Goal: Task Accomplishment & Management: Manage account settings

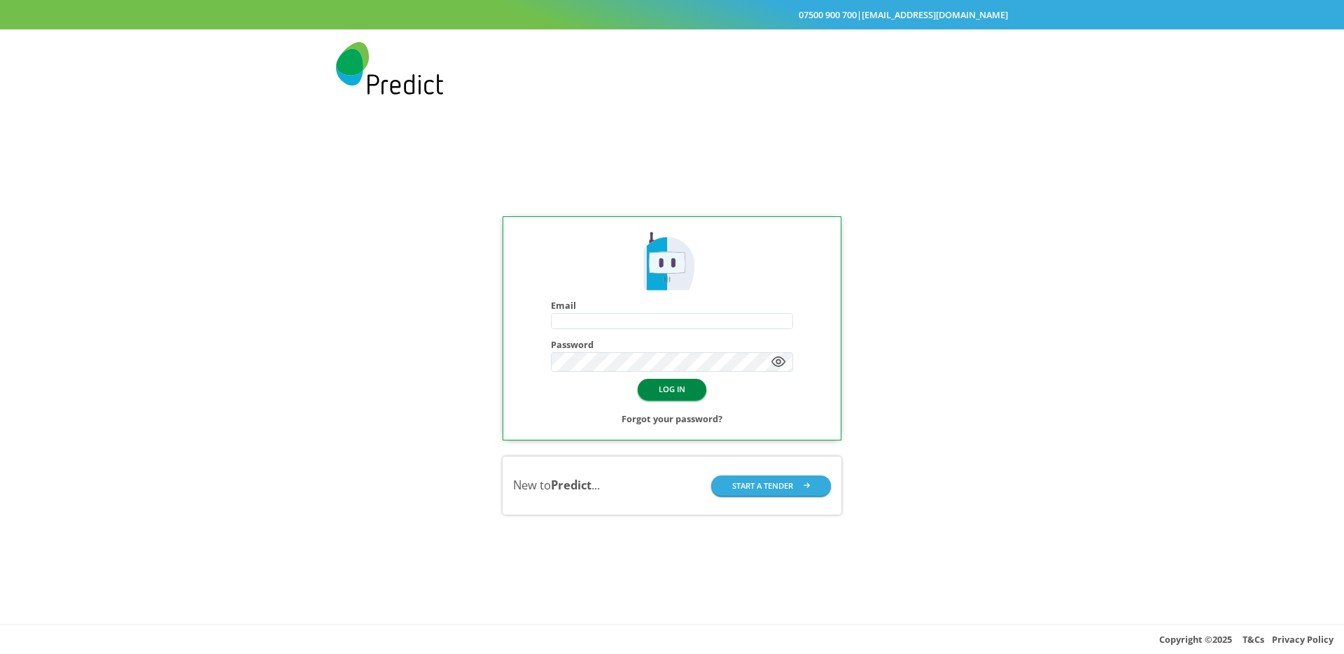
type input "**********"
click at [678, 393] on button "LOG IN" at bounding box center [672, 389] width 69 height 20
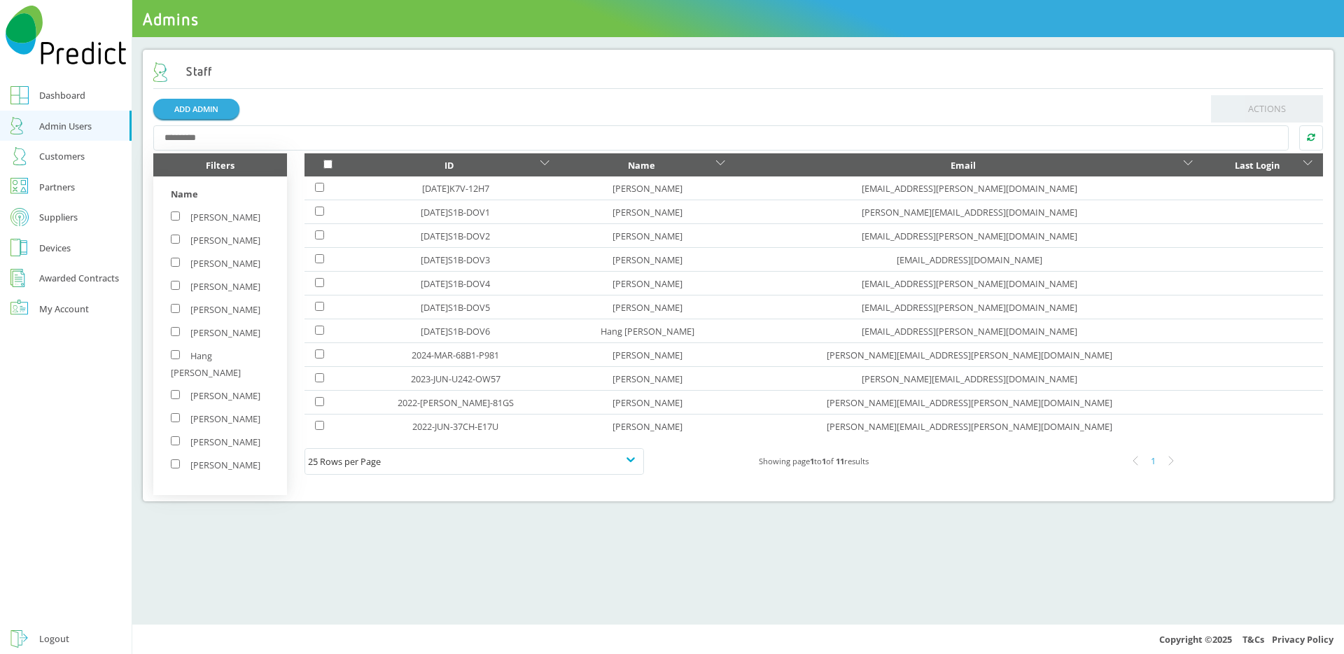
click at [26, 175] on link "Partners" at bounding box center [66, 186] width 132 height 31
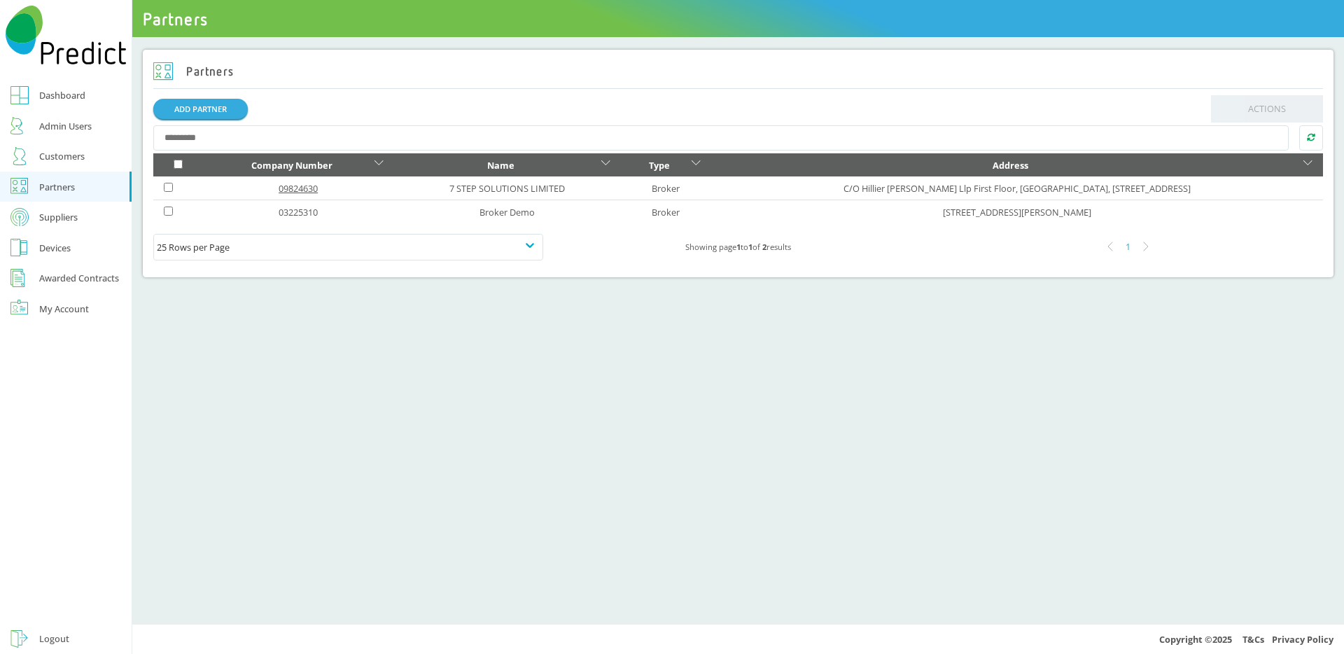
click at [279, 185] on link "09824630" at bounding box center [298, 188] width 39 height 13
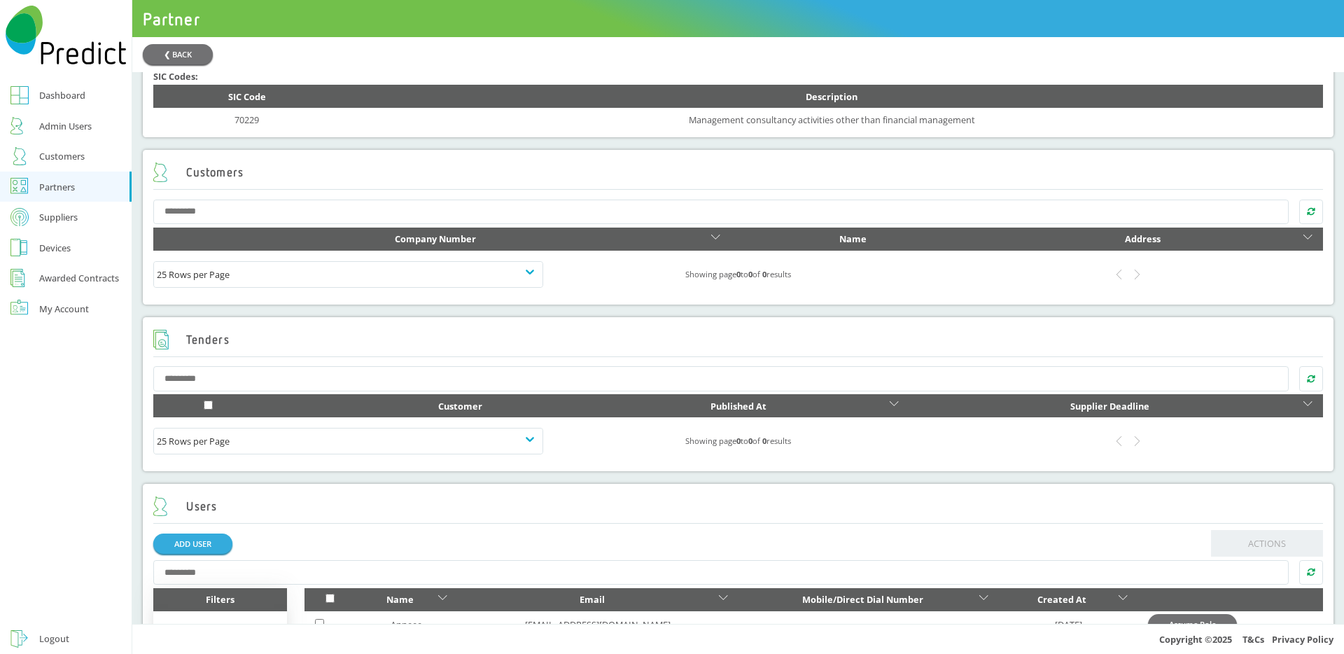
scroll to position [707, 0]
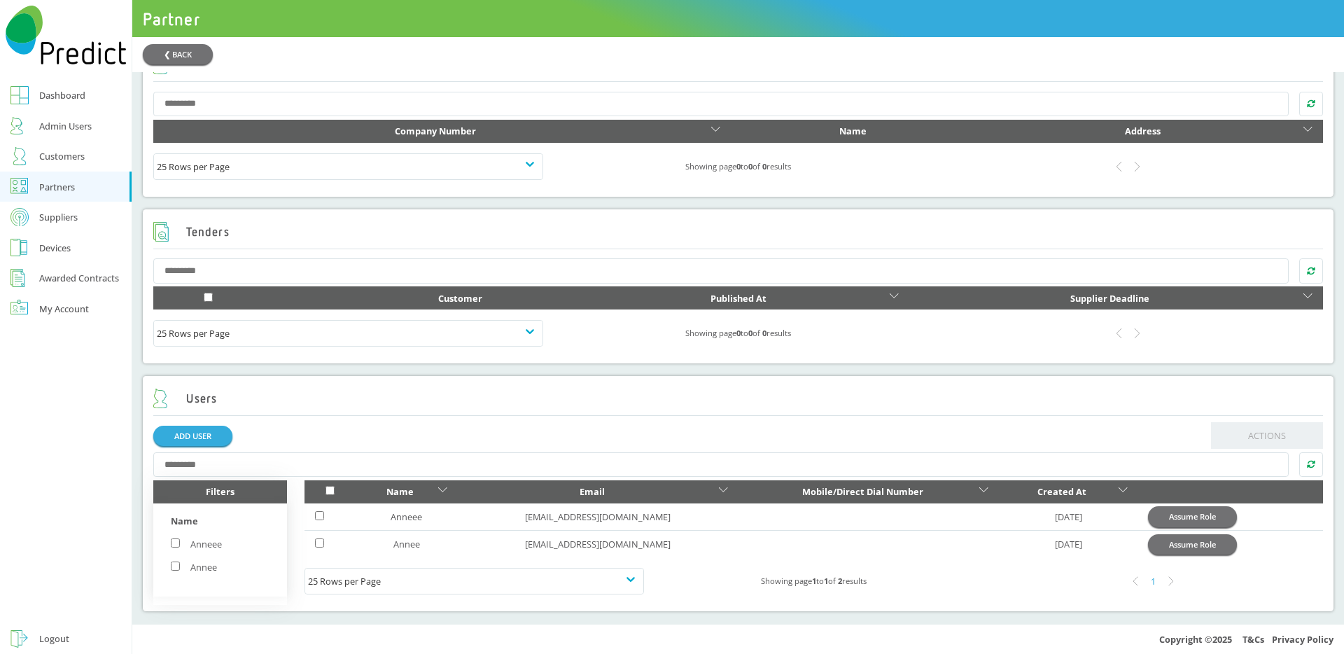
click at [77, 190] on link "Partners" at bounding box center [66, 186] width 132 height 31
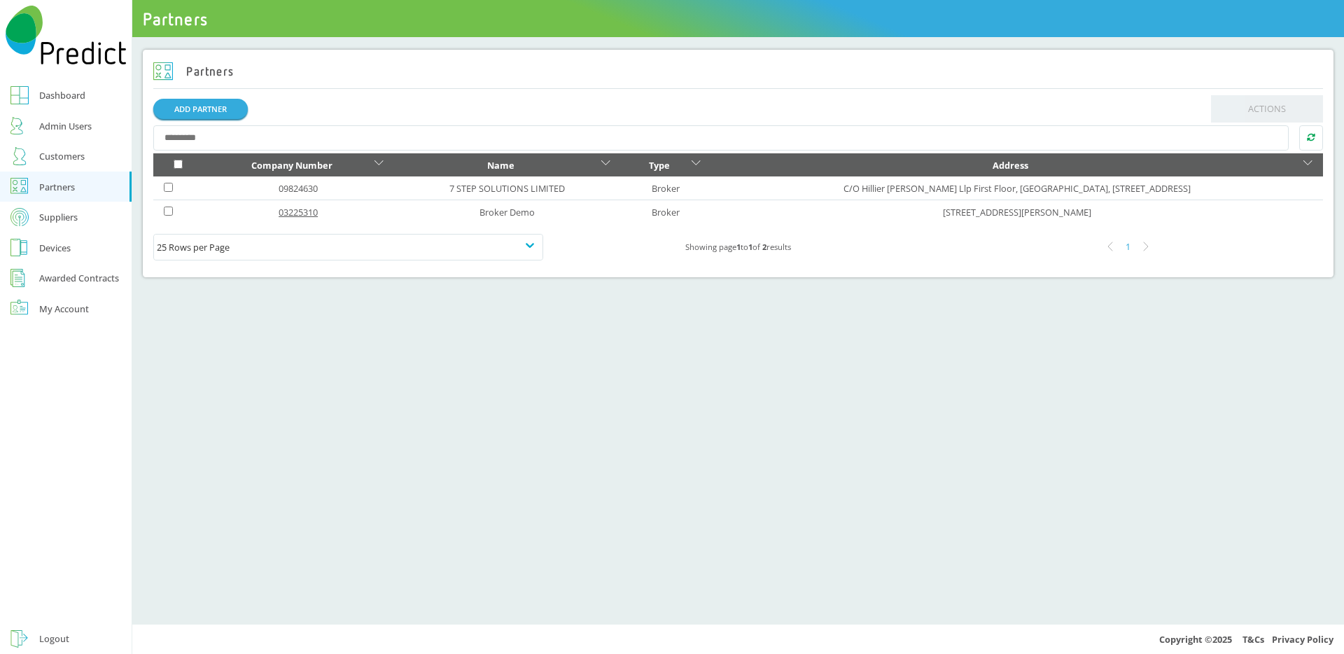
click at [279, 211] on link "03225310" at bounding box center [298, 212] width 39 height 13
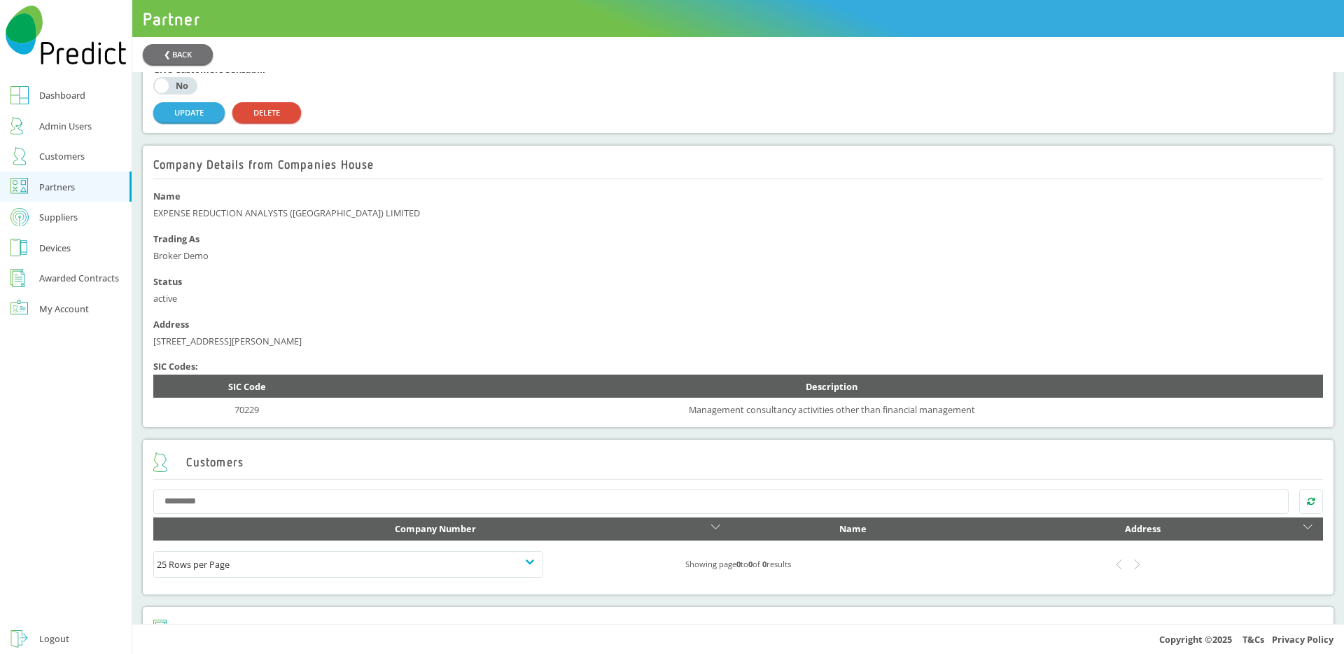
scroll to position [696, 0]
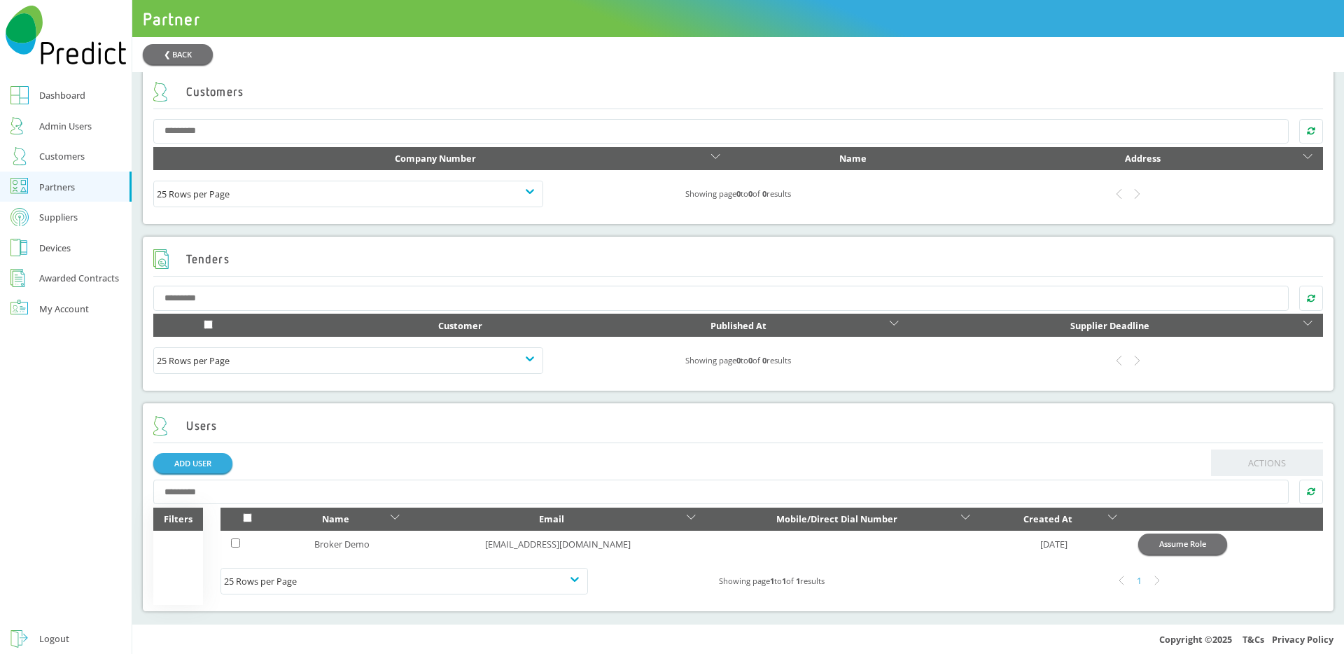
click at [91, 181] on link "Partners" at bounding box center [66, 186] width 132 height 31
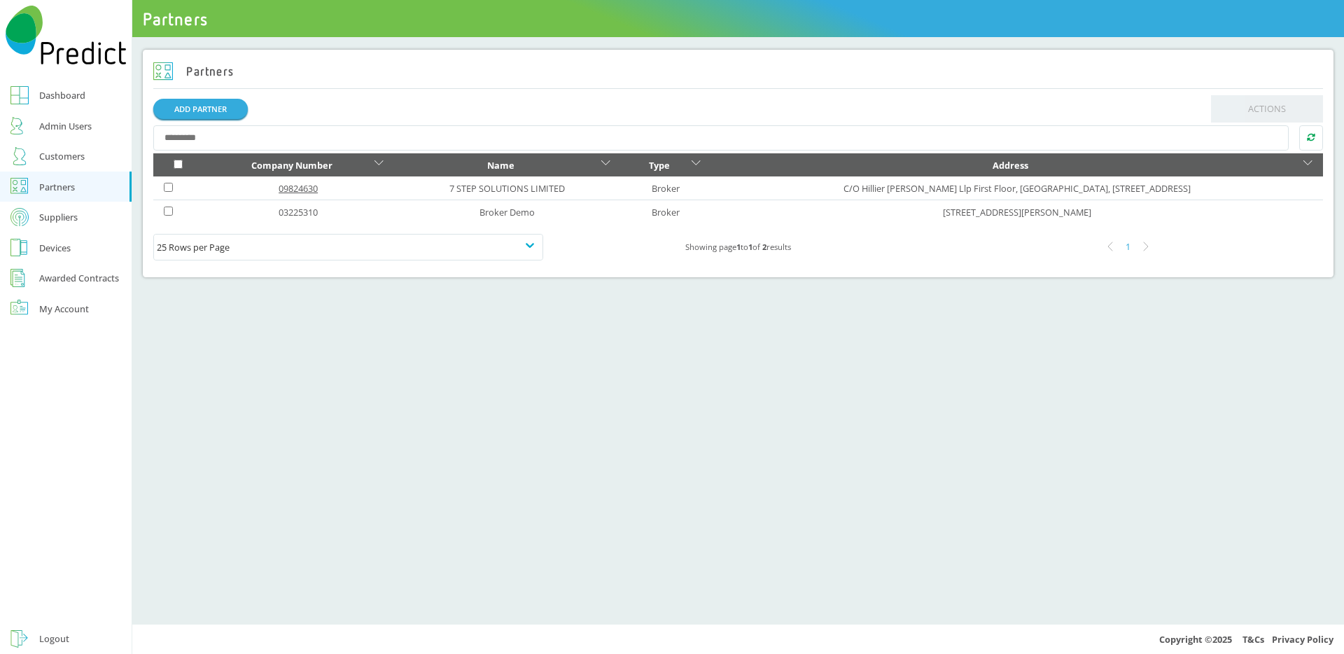
click at [286, 190] on link "09824630" at bounding box center [298, 188] width 39 height 13
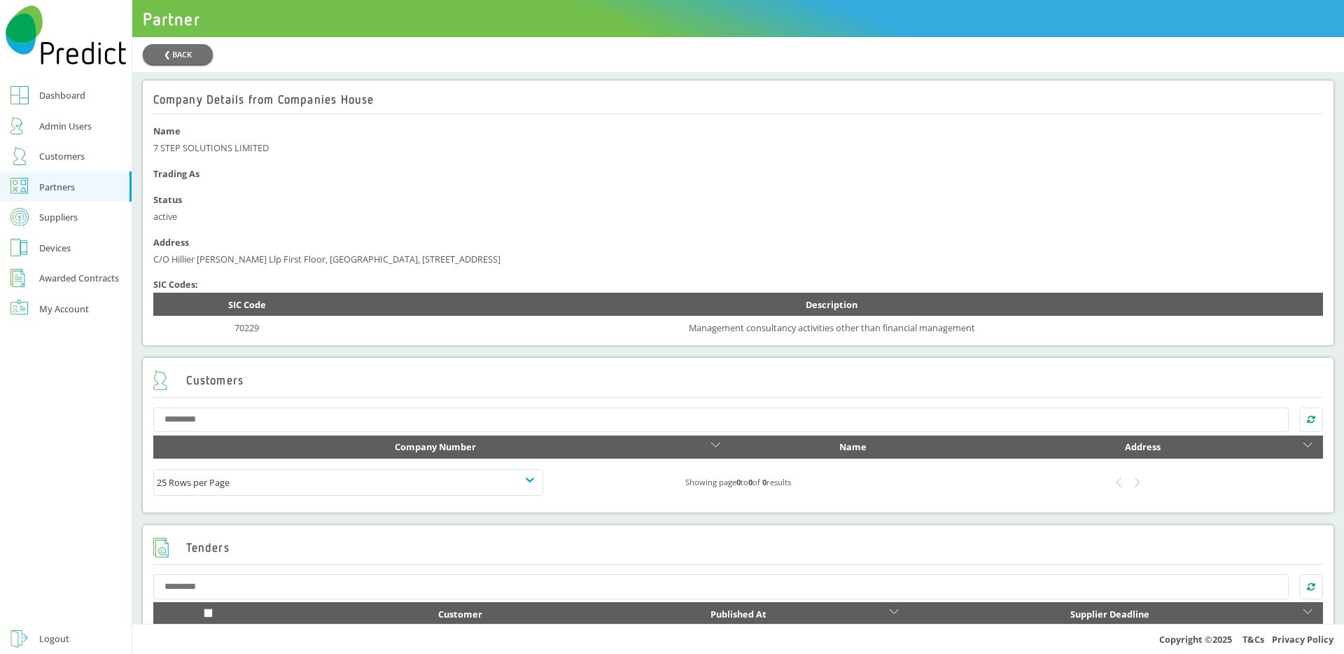
scroll to position [707, 0]
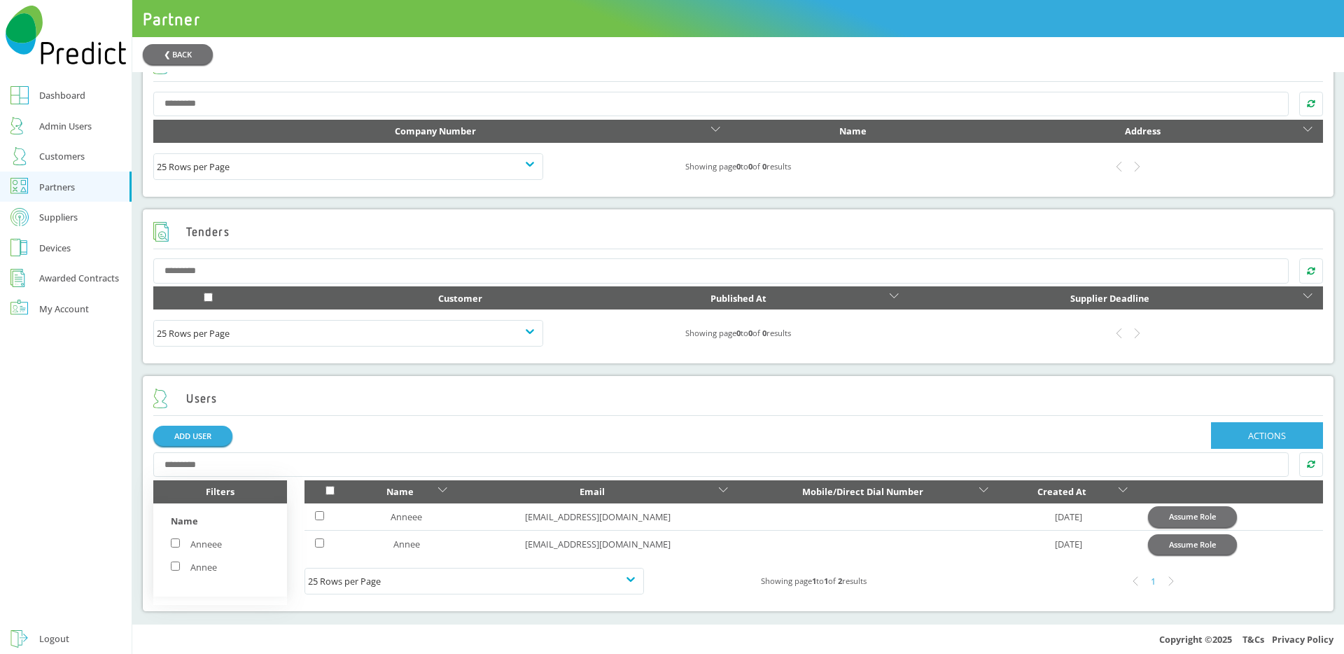
click at [1286, 417] on div "Users ADD USER ACTIONS DELETE Filters Name Anneee Annee Name Email Mobile/Direc…" at bounding box center [738, 493] width 1191 height 235
click at [1279, 426] on button "ACTIONS" at bounding box center [1267, 435] width 112 height 27
click at [1244, 458] on span "DELETE" at bounding box center [1267, 463] width 112 height 29
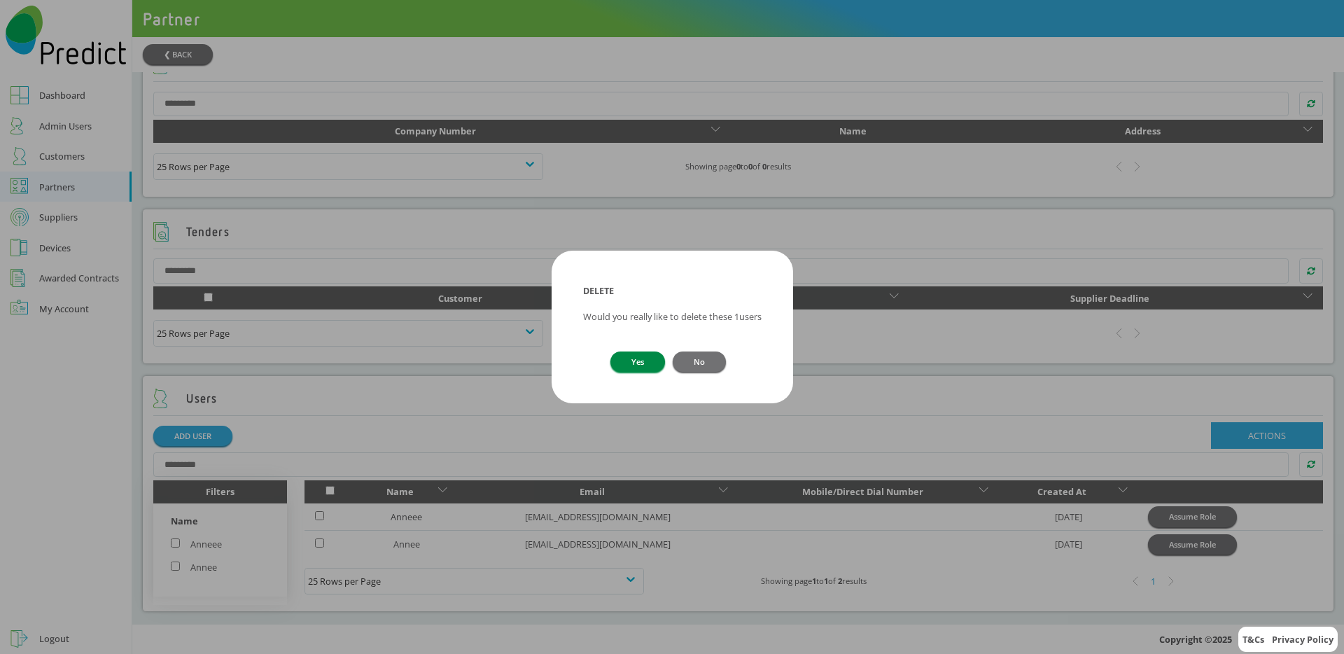
click at [657, 365] on button "Yes" at bounding box center [637, 361] width 55 height 20
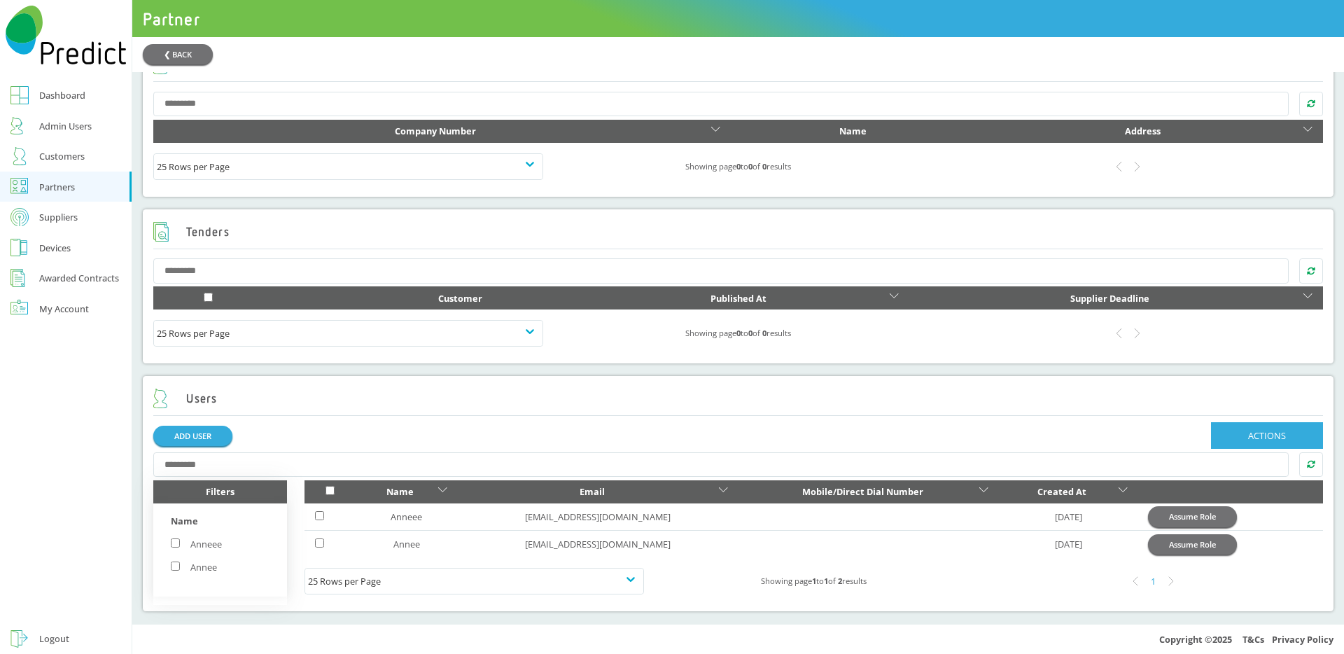
click at [66, 188] on div "Partners" at bounding box center [57, 186] width 36 height 17
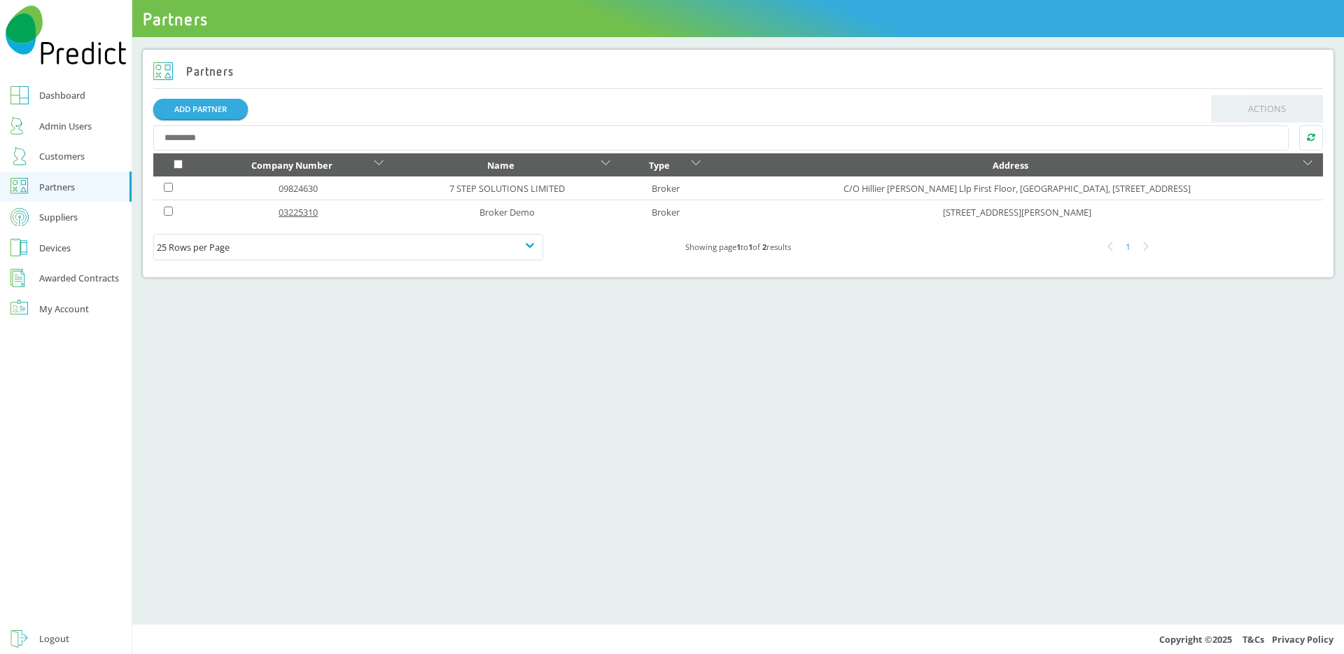
click at [279, 209] on link "03225310" at bounding box center [298, 212] width 39 height 13
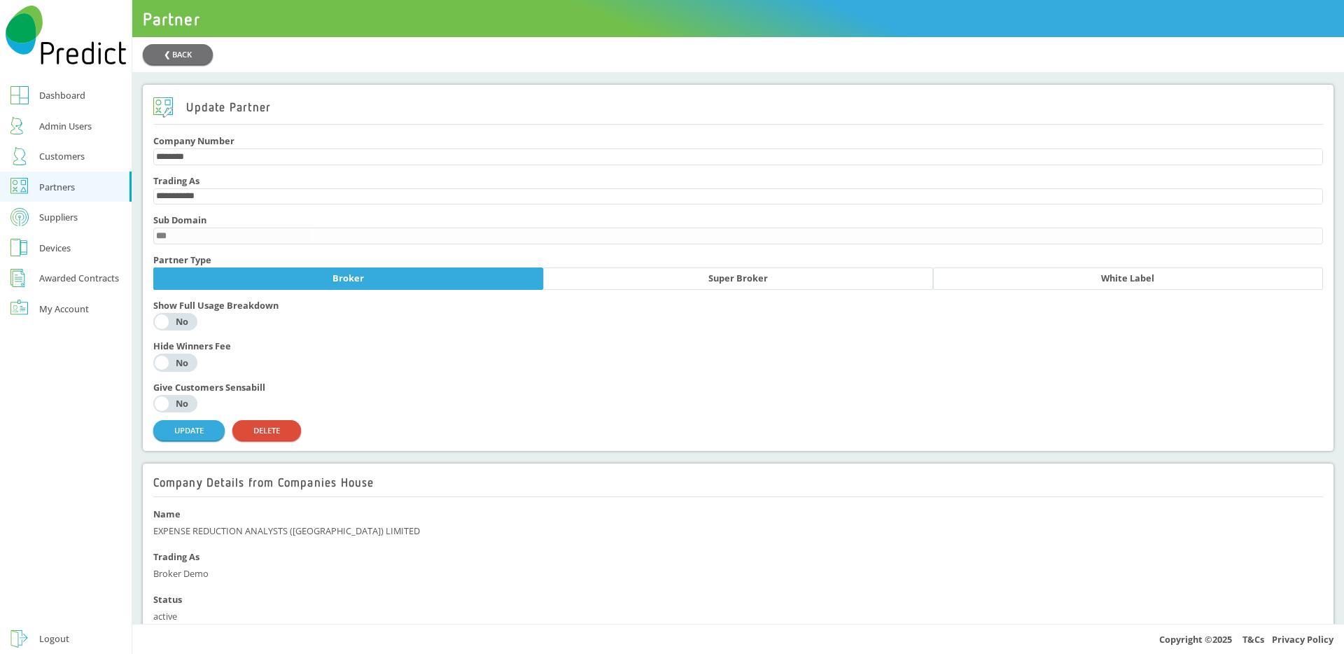
scroll to position [696, 0]
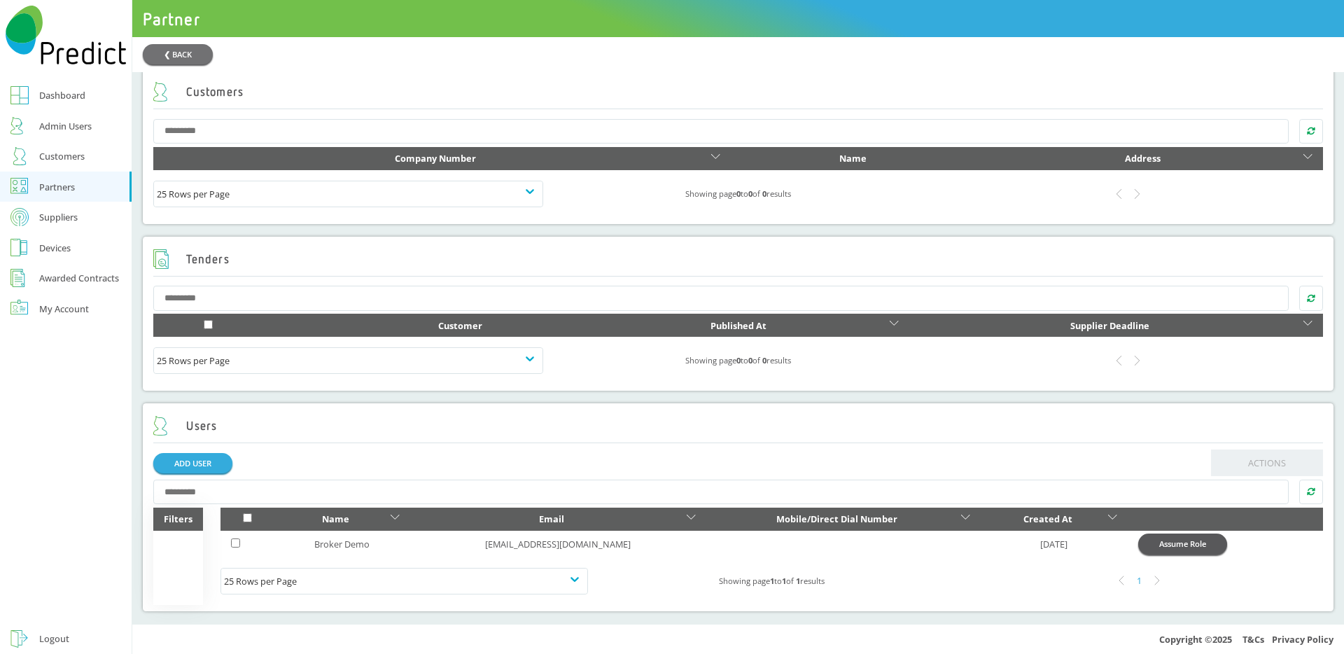
click at [1153, 546] on button "Assume Role" at bounding box center [1182, 543] width 89 height 20
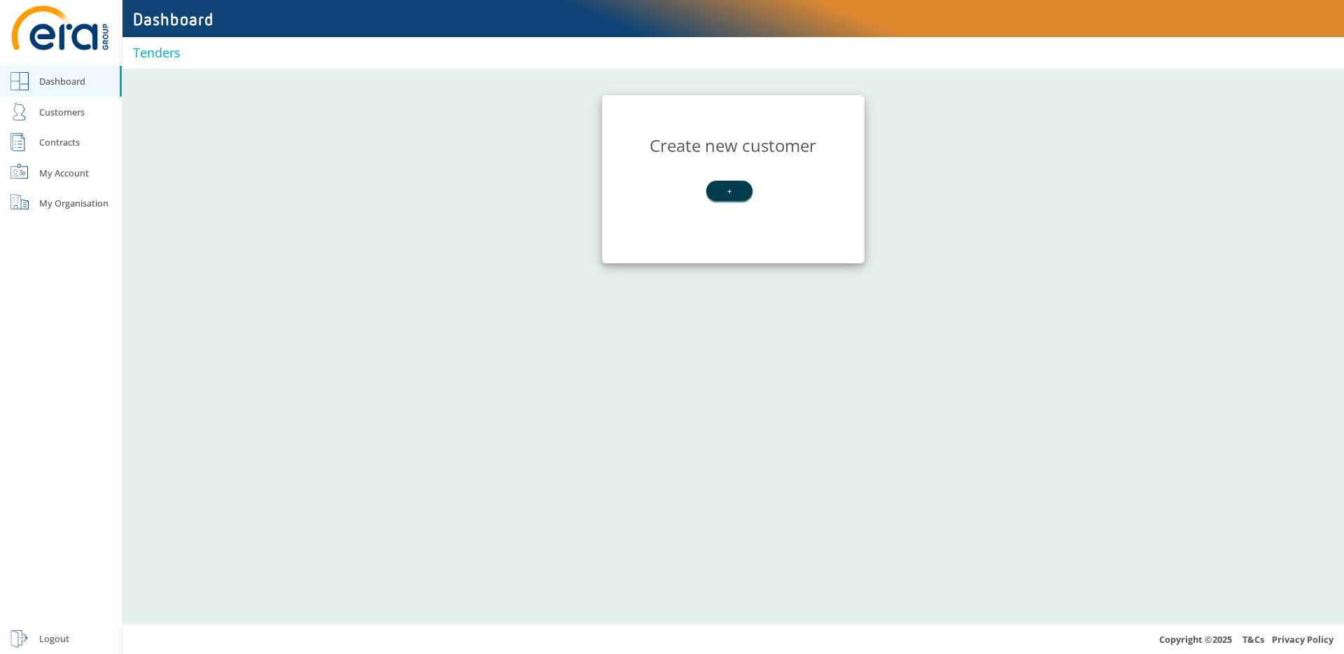
click at [76, 115] on div "Customers" at bounding box center [61, 112] width 45 height 17
